Goal: Task Accomplishment & Management: Use online tool/utility

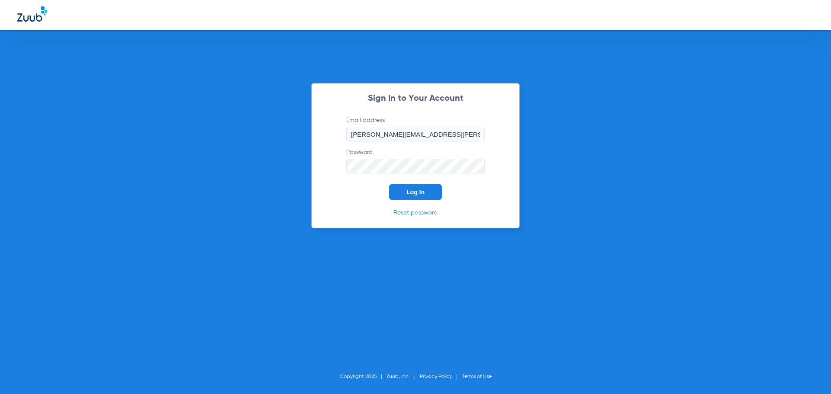
click at [434, 194] on button "Log In" at bounding box center [415, 192] width 53 height 16
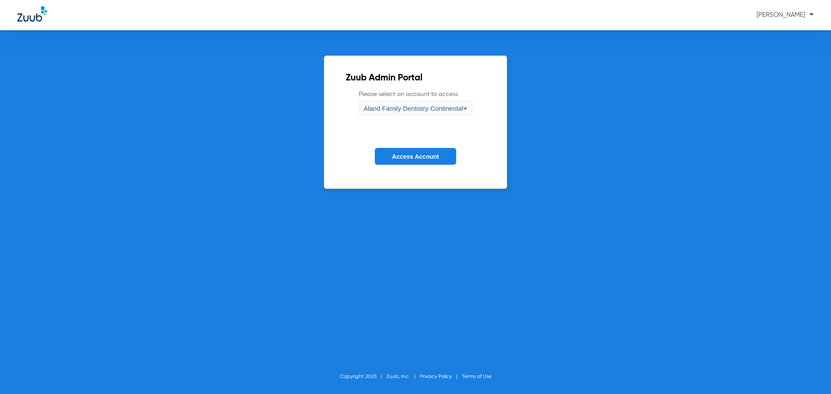
click at [424, 110] on span "Aland Family Dentistry Continental" at bounding box center [414, 108] width 100 height 7
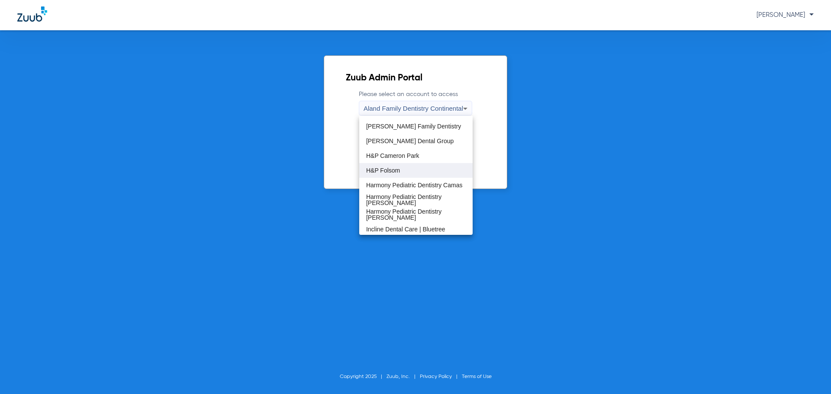
scroll to position [90, 0]
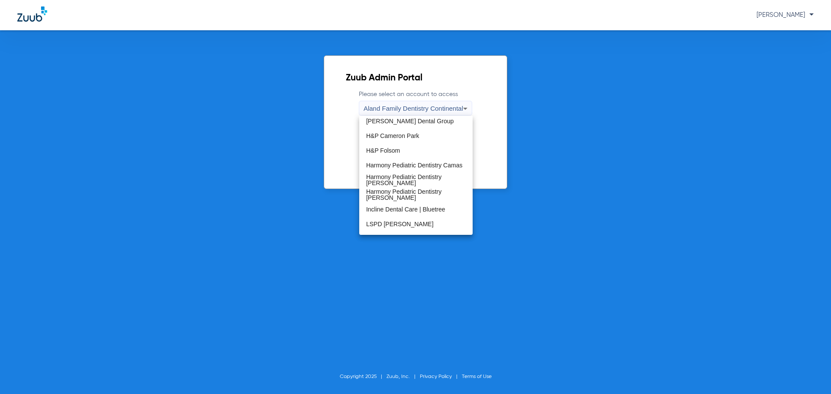
click at [386, 163] on span "Harmony Pediatric Dentistry Camas" at bounding box center [414, 165] width 97 height 6
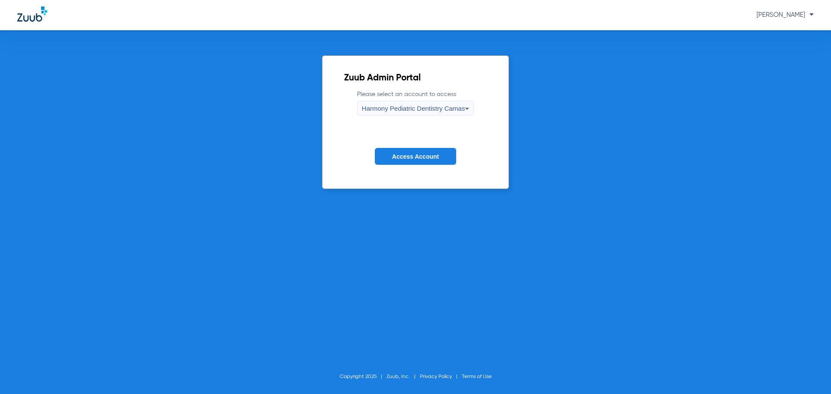
click at [394, 160] on span "Access Account" at bounding box center [415, 156] width 47 height 7
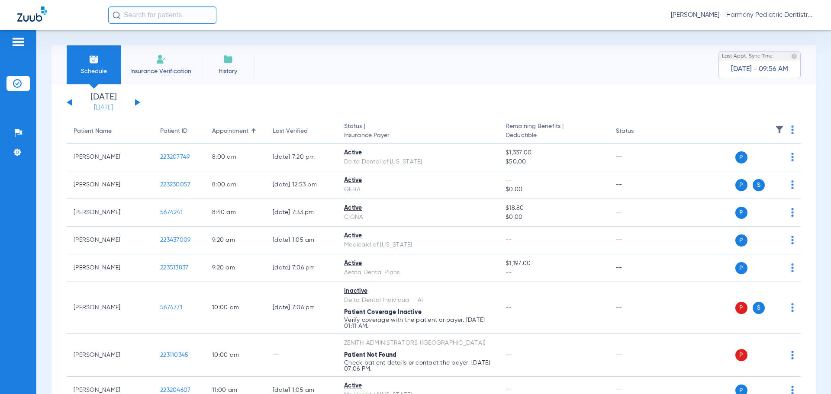
click at [102, 104] on link "[DATE]" at bounding box center [103, 107] width 52 height 9
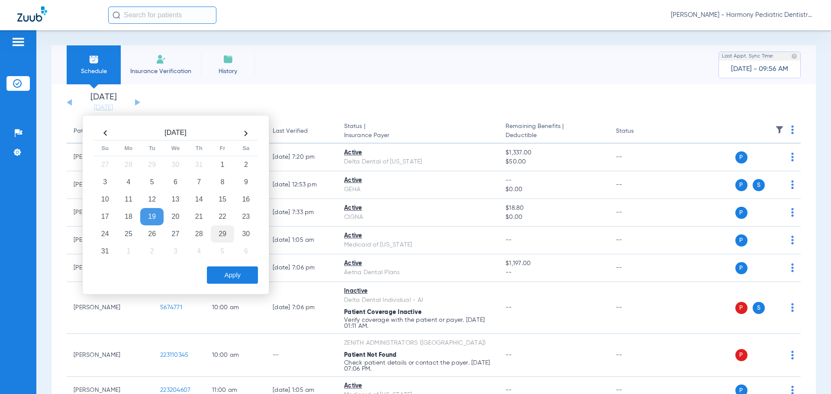
click at [224, 231] on td "29" at bounding box center [222, 234] width 23 height 17
click at [233, 273] on button "Apply" at bounding box center [232, 275] width 51 height 17
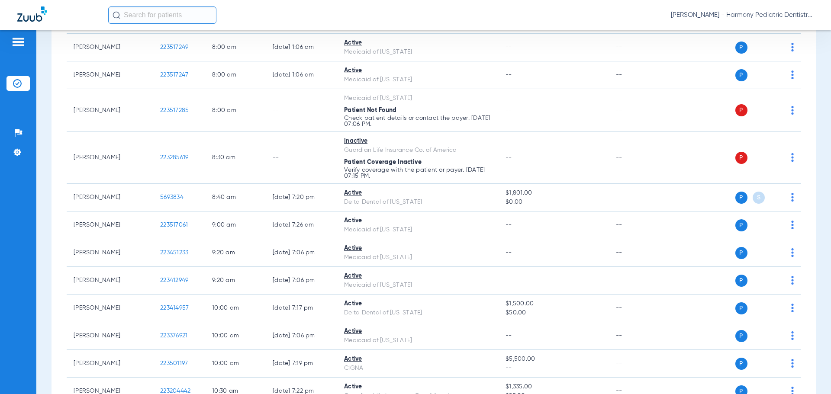
scroll to position [15, 0]
